Goal: Communication & Community: Answer question/provide support

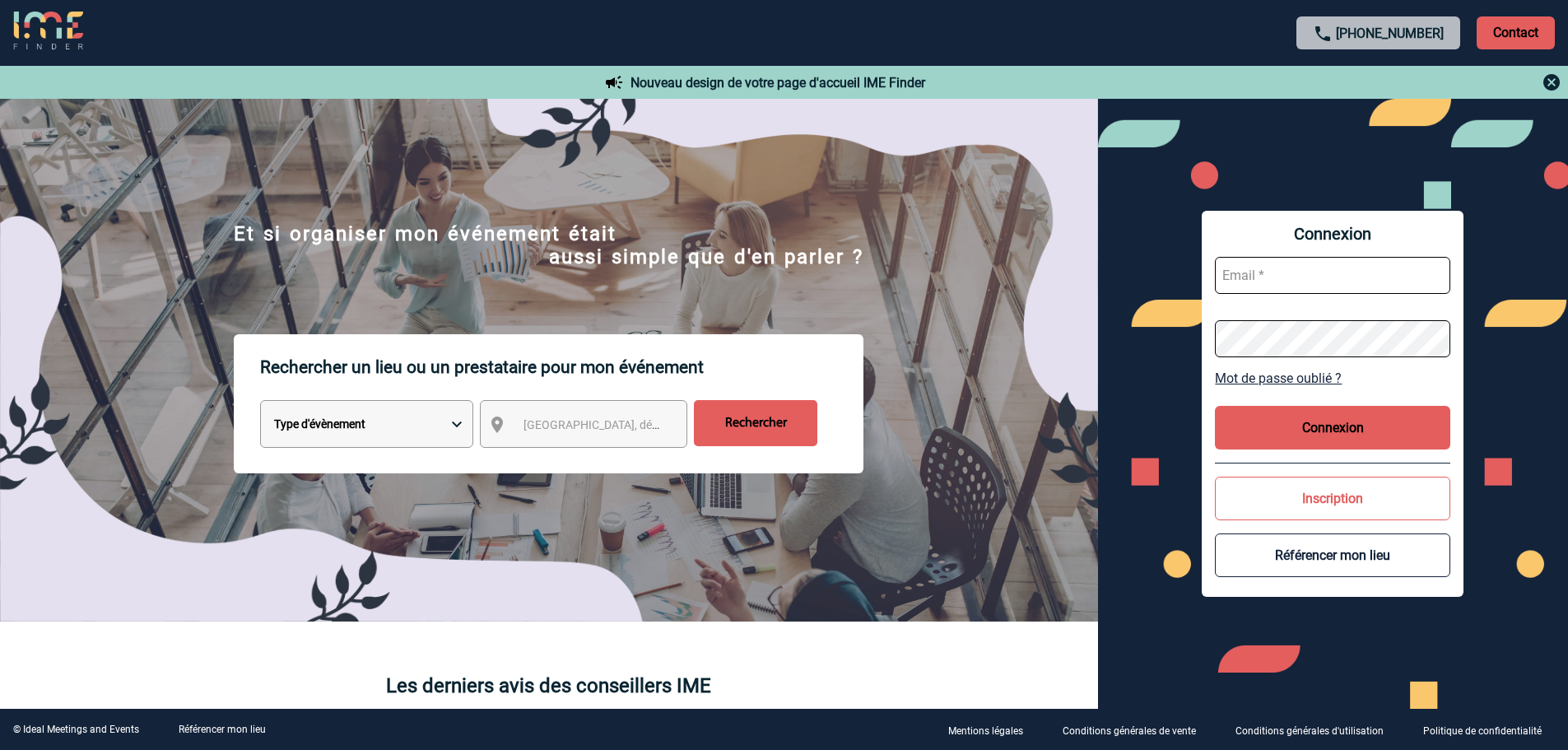
click at [1235, 275] on input "text" at bounding box center [1332, 275] width 235 height 37
type input "[EMAIL_ADDRESS][DOMAIN_NAME]"
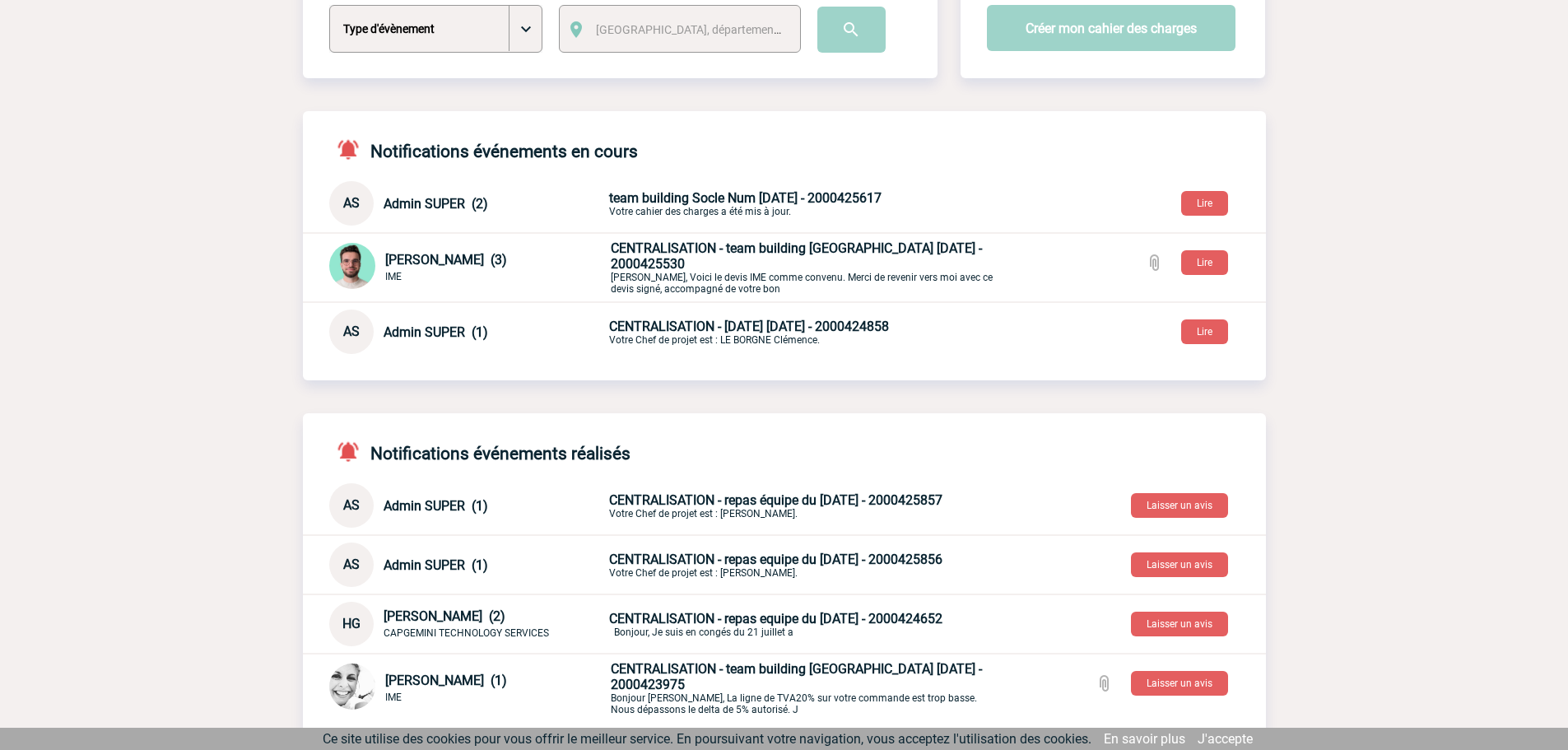
scroll to position [165, 0]
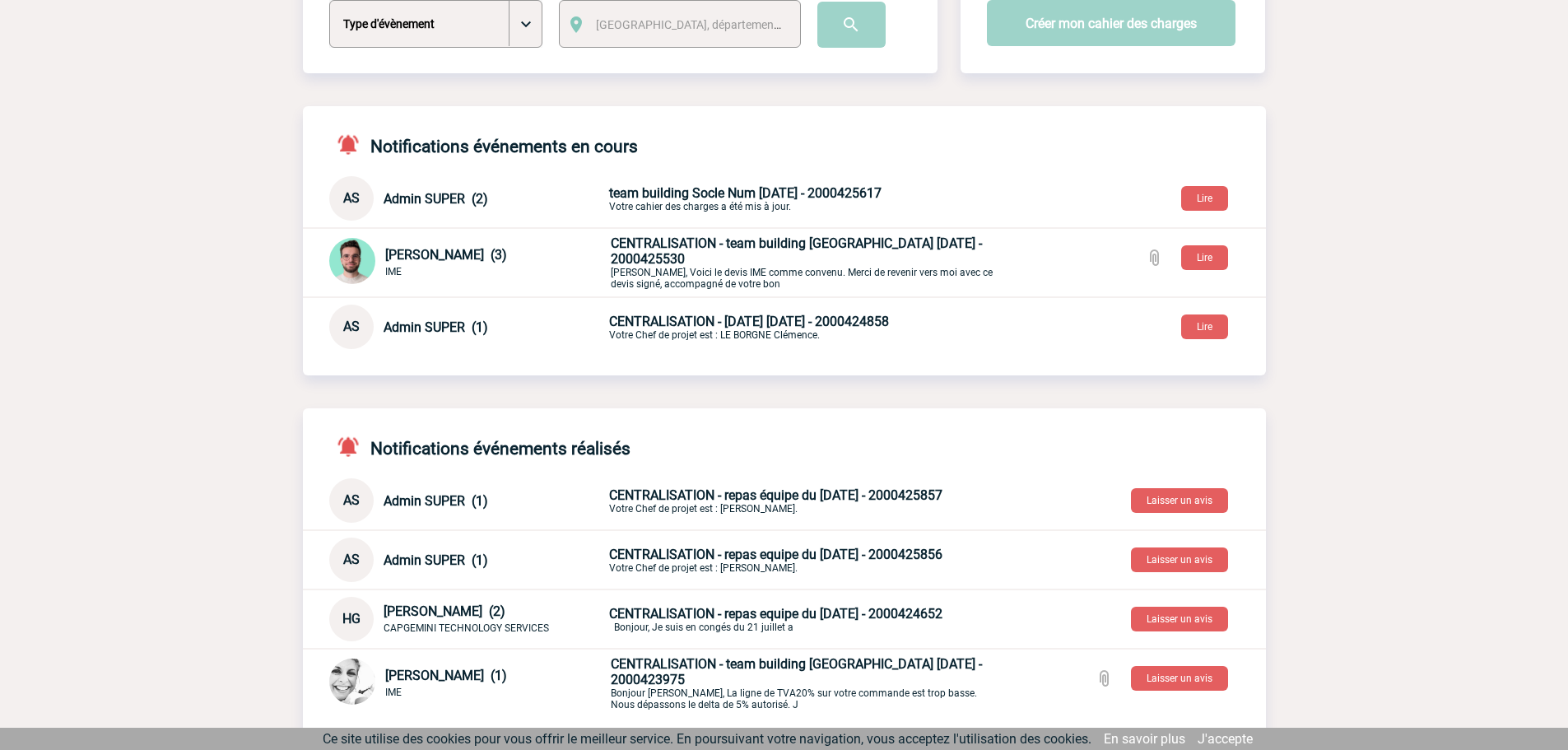
click at [708, 491] on span "CENTRALISATION - repas équipe du 01/10/25 - 2000425857" at bounding box center [776, 495] width 334 height 16
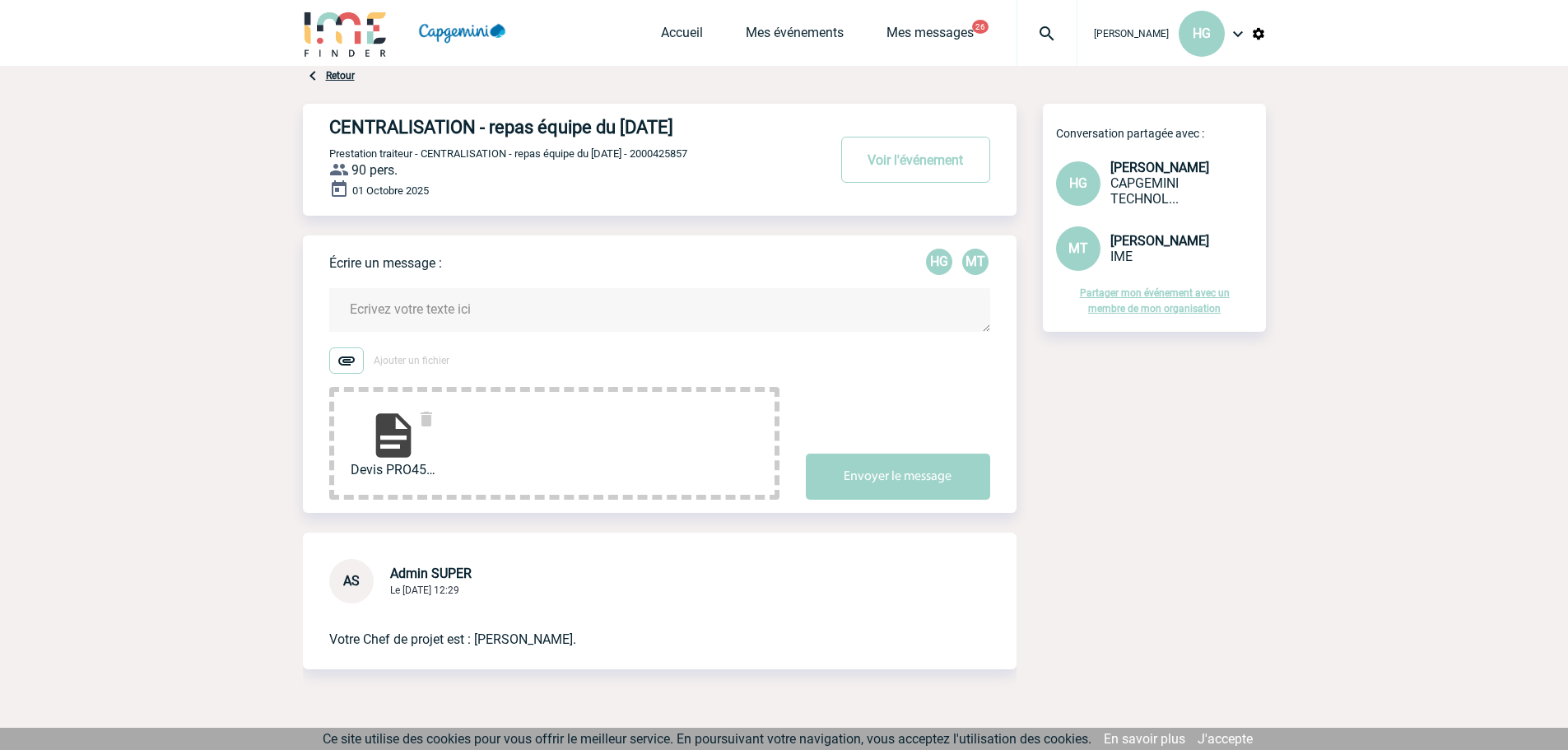
click at [367, 308] on textarea at bounding box center [659, 310] width 661 height 43
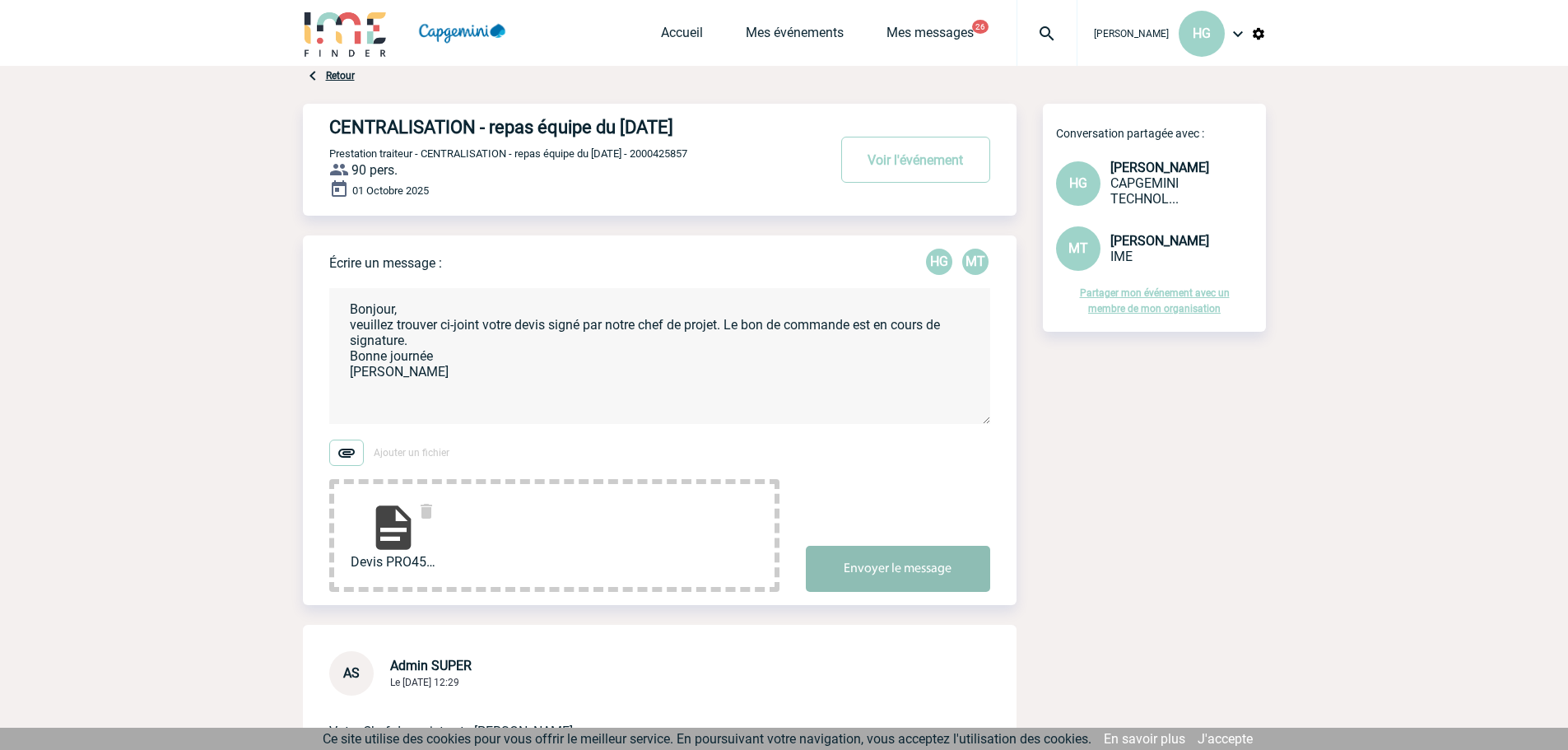
type textarea "Bonjour, veuillez trouver ci-joint votre devis signé par notre chef de projet. …"
click at [886, 568] on button "Envoyer le message" at bounding box center [898, 568] width 184 height 46
